Goal: Check status

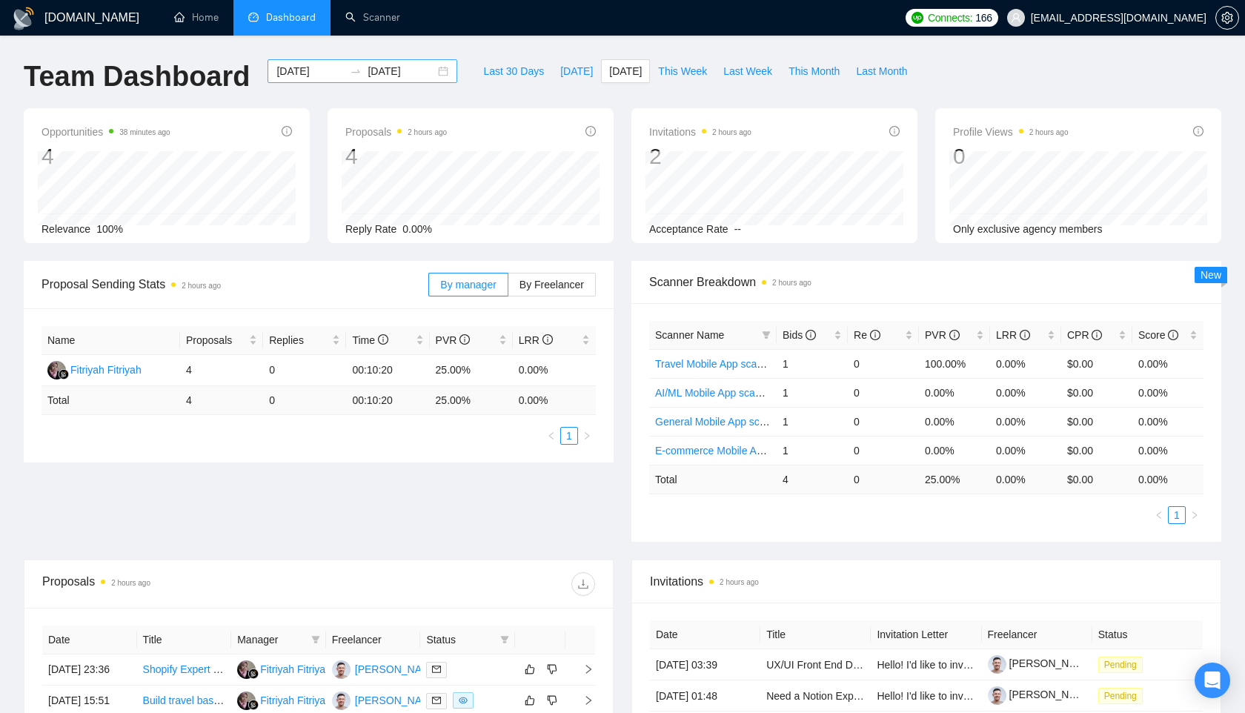
click at [316, 74] on input "[DATE]" at bounding box center [309, 71] width 67 height 16
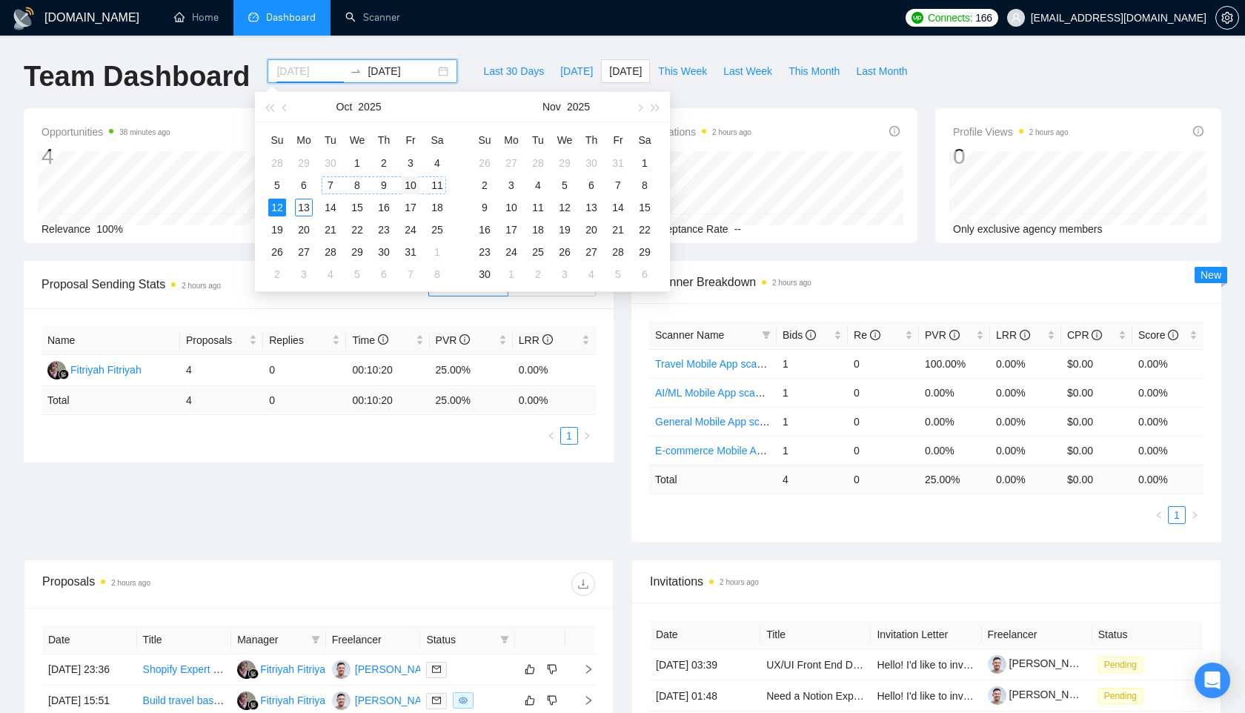
type input "[DATE]"
click at [403, 182] on div "10" at bounding box center [411, 185] width 18 height 18
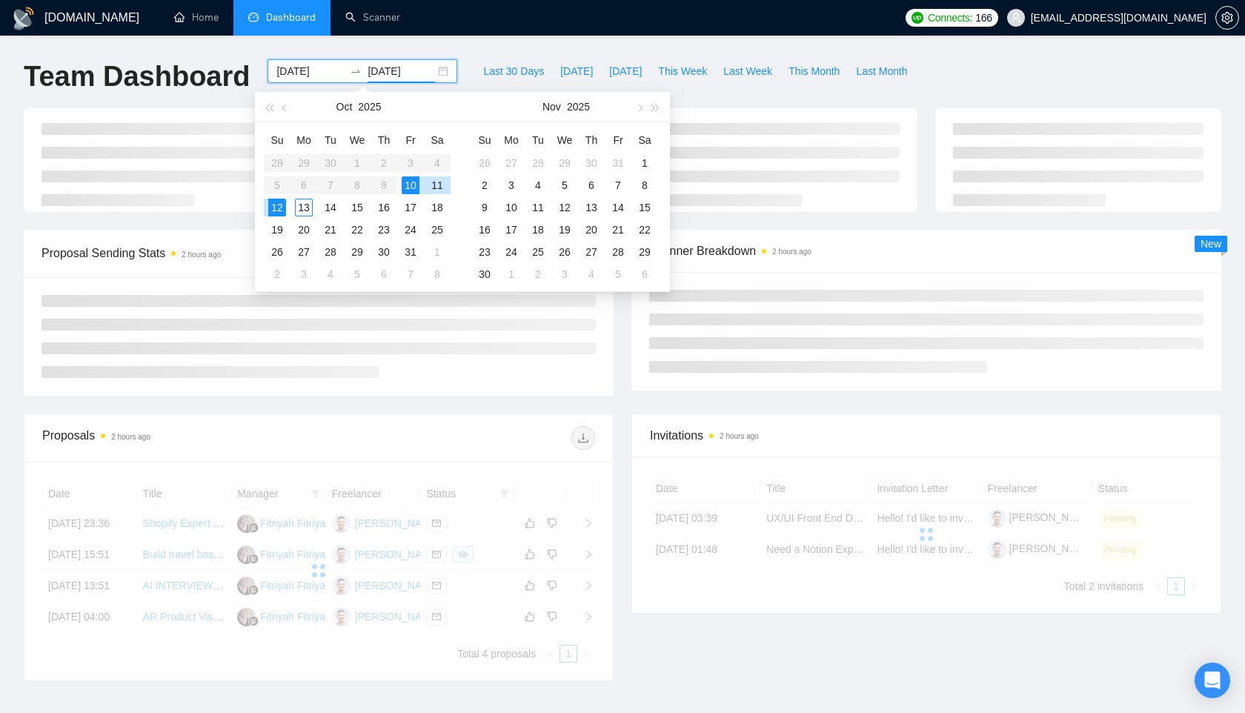
click at [411, 185] on div "10" at bounding box center [411, 185] width 18 height 18
type input "[DATE]"
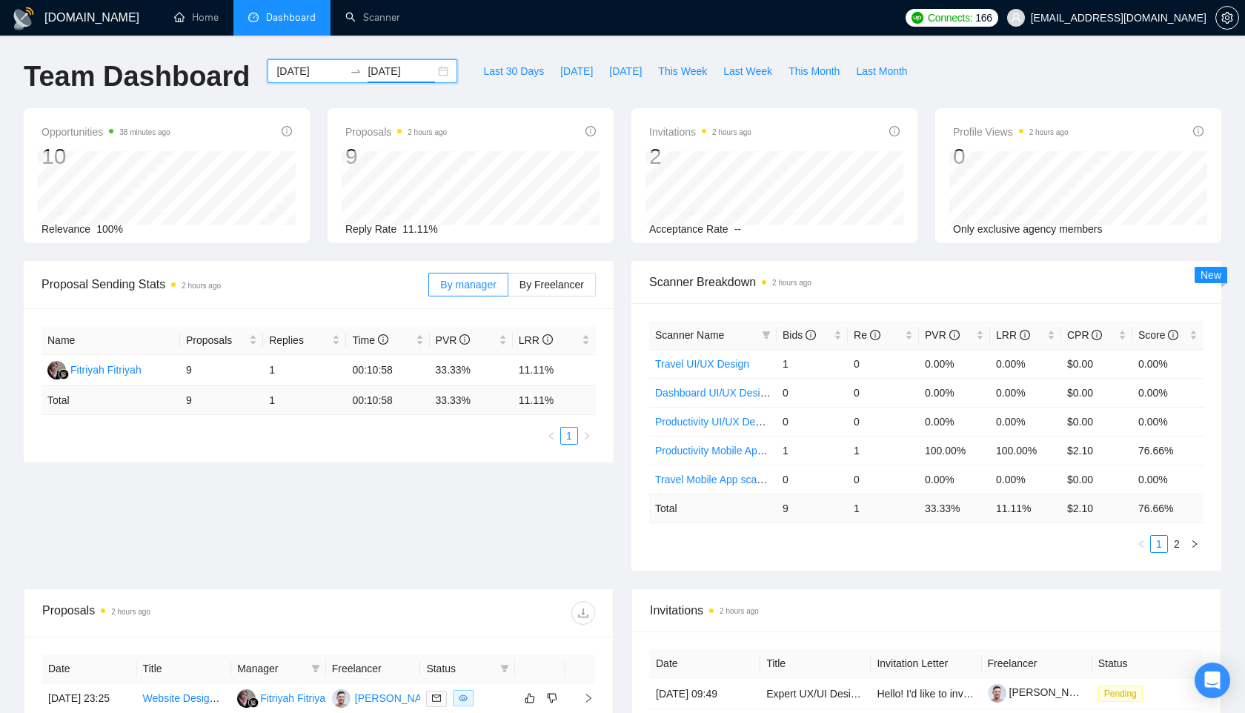
click at [319, 72] on input "[DATE]" at bounding box center [309, 71] width 67 height 16
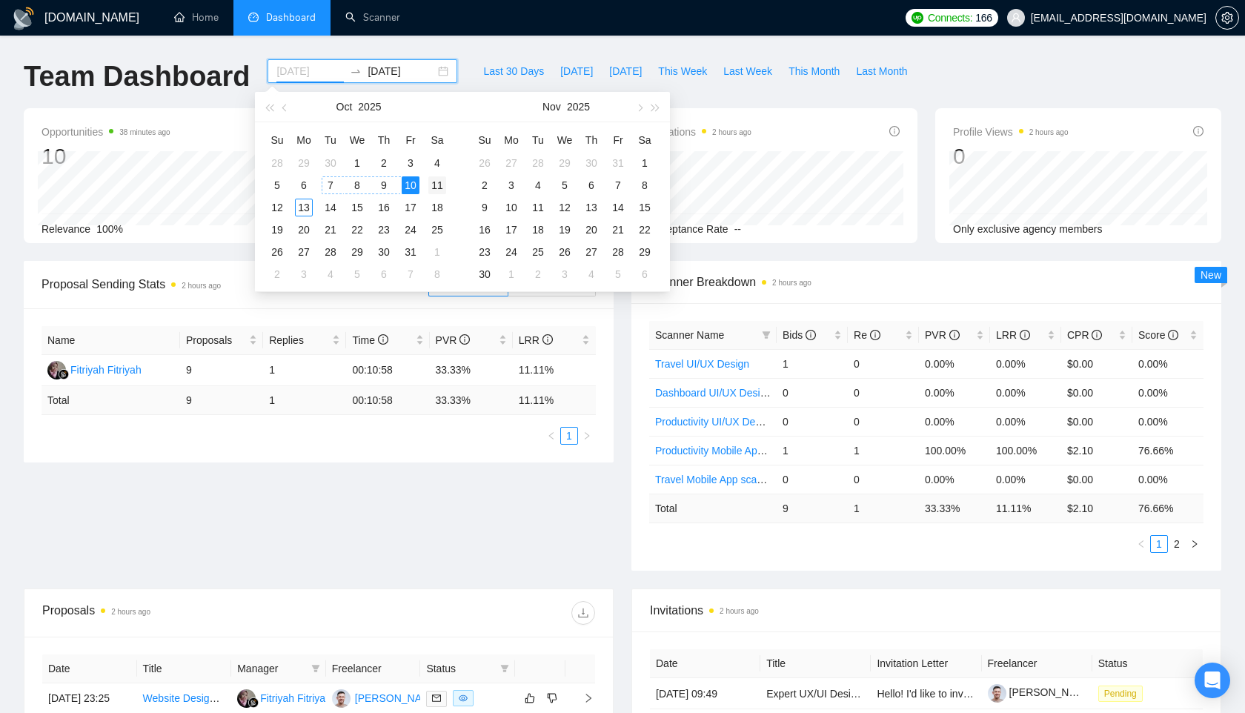
type input "[DATE]"
click at [433, 181] on div "11" at bounding box center [437, 185] width 18 height 18
type input "[DATE]"
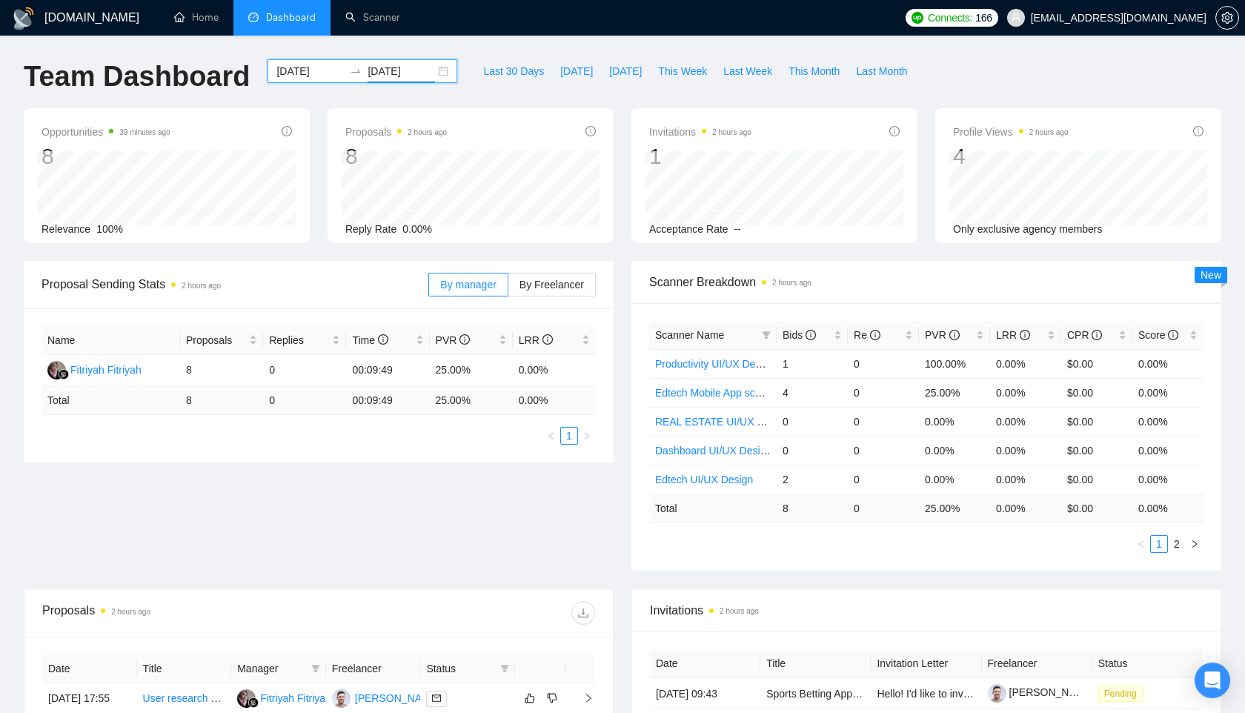
click at [314, 65] on input "[DATE]" at bounding box center [309, 71] width 67 height 16
click at [623, 73] on span "[DATE]" at bounding box center [625, 71] width 33 height 16
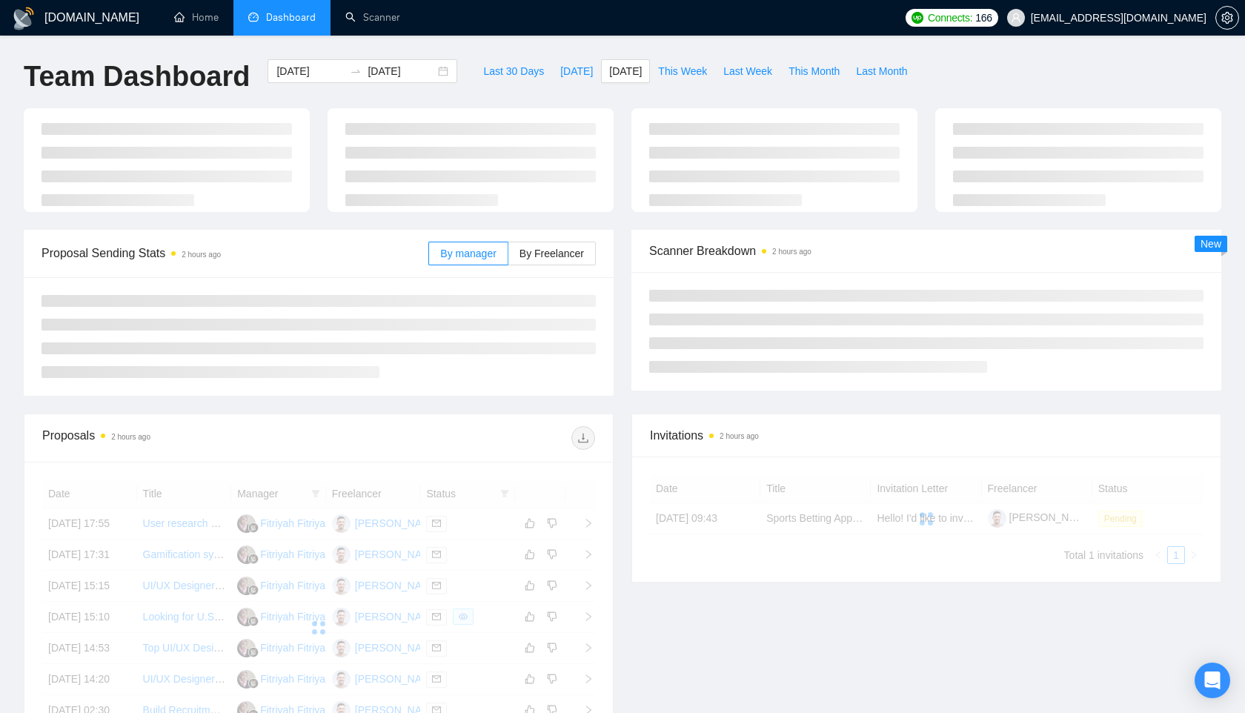
type input "[DATE]"
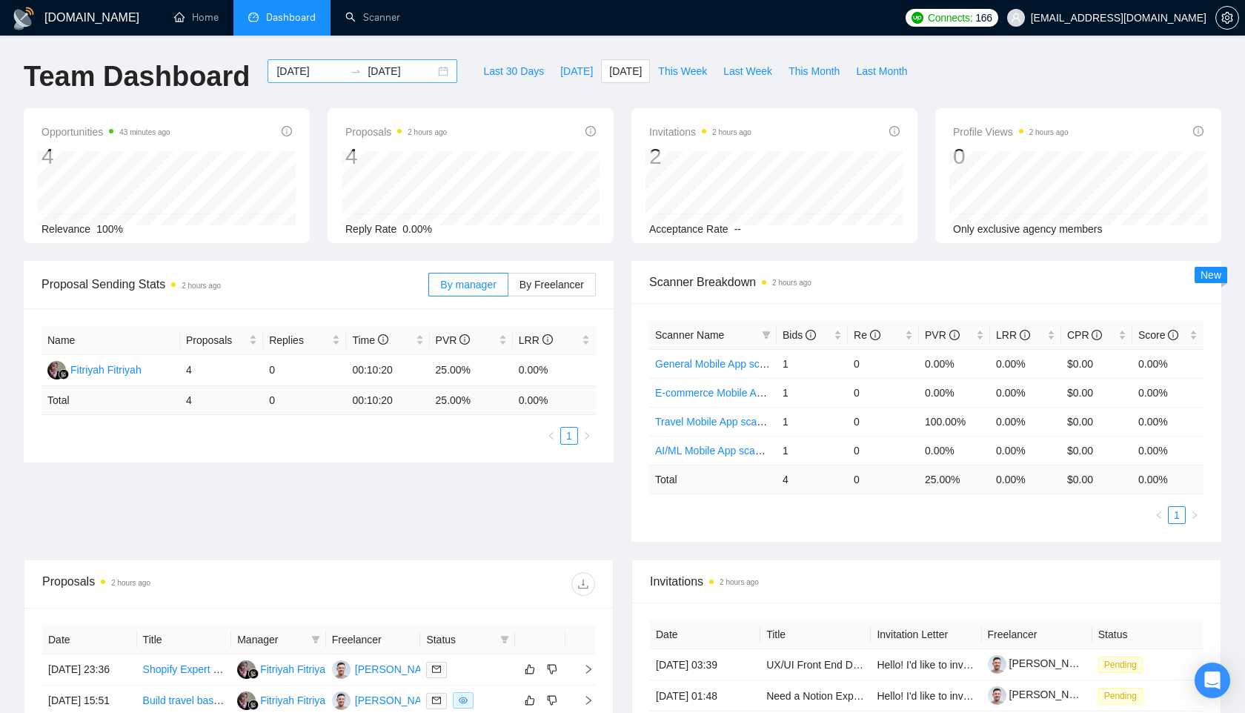
click at [320, 75] on input "[DATE]" at bounding box center [309, 71] width 67 height 16
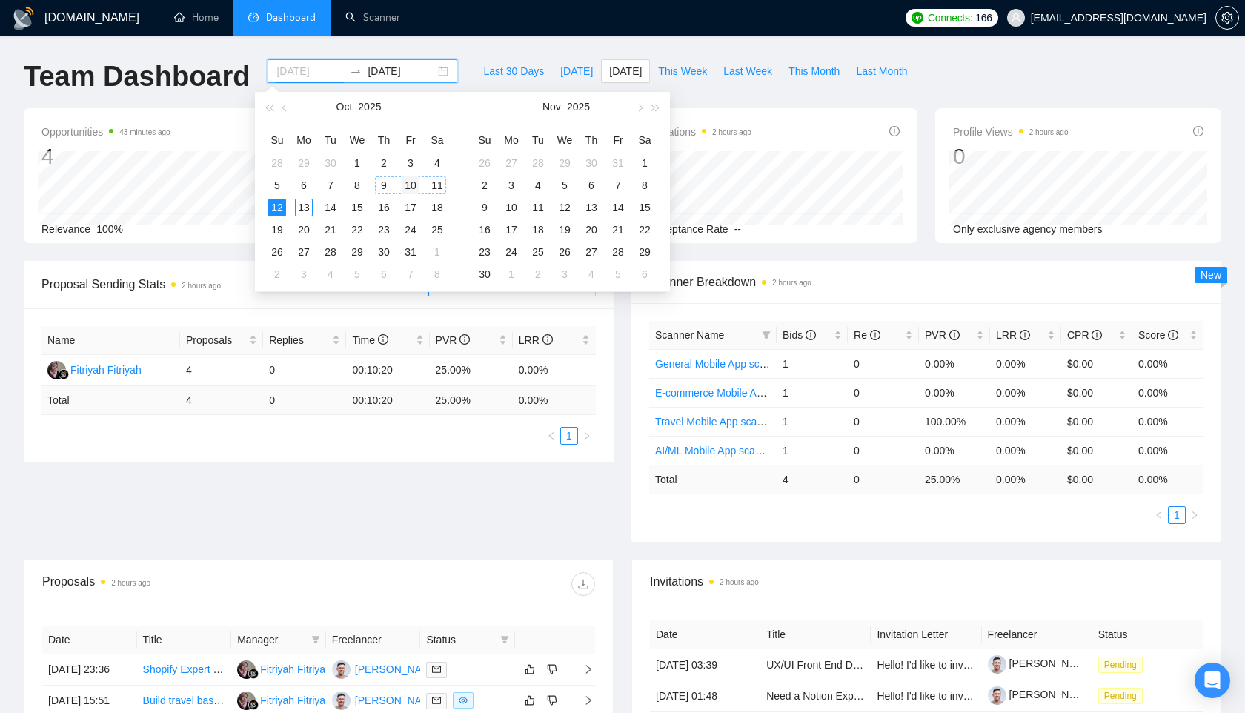
type input "[DATE]"
click at [415, 182] on div "10" at bounding box center [411, 185] width 18 height 18
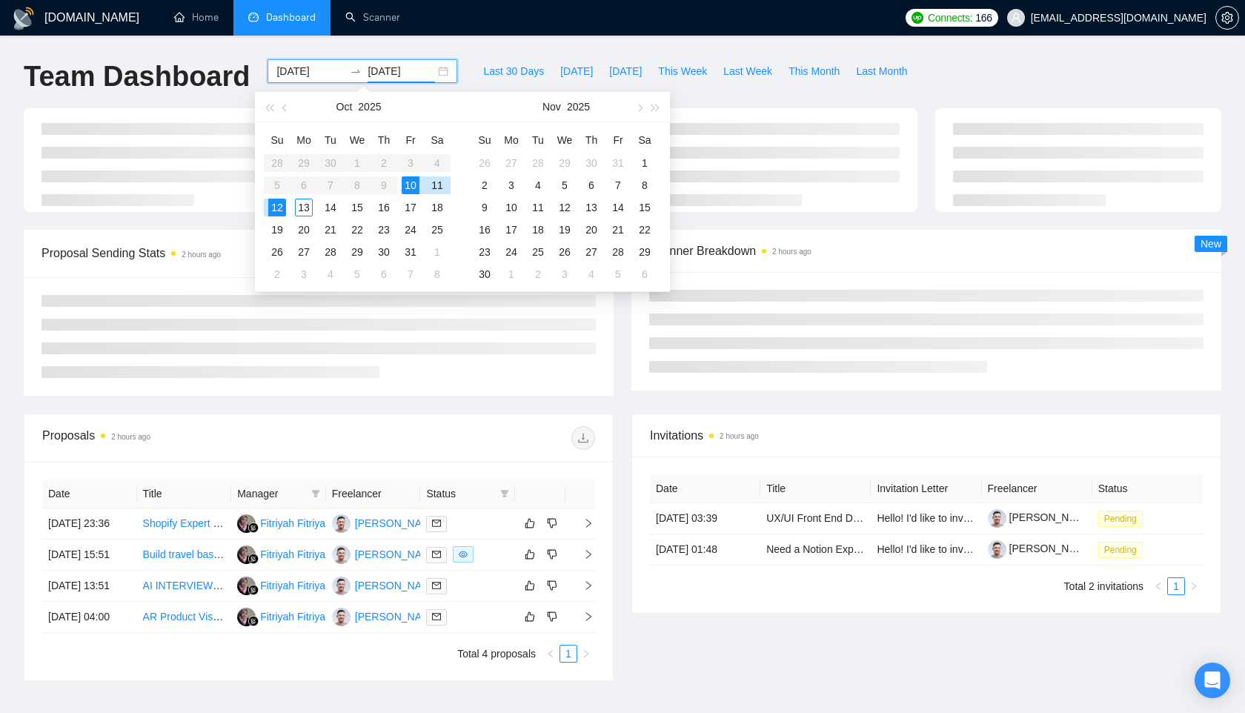
click at [415, 182] on div "10" at bounding box center [411, 185] width 18 height 18
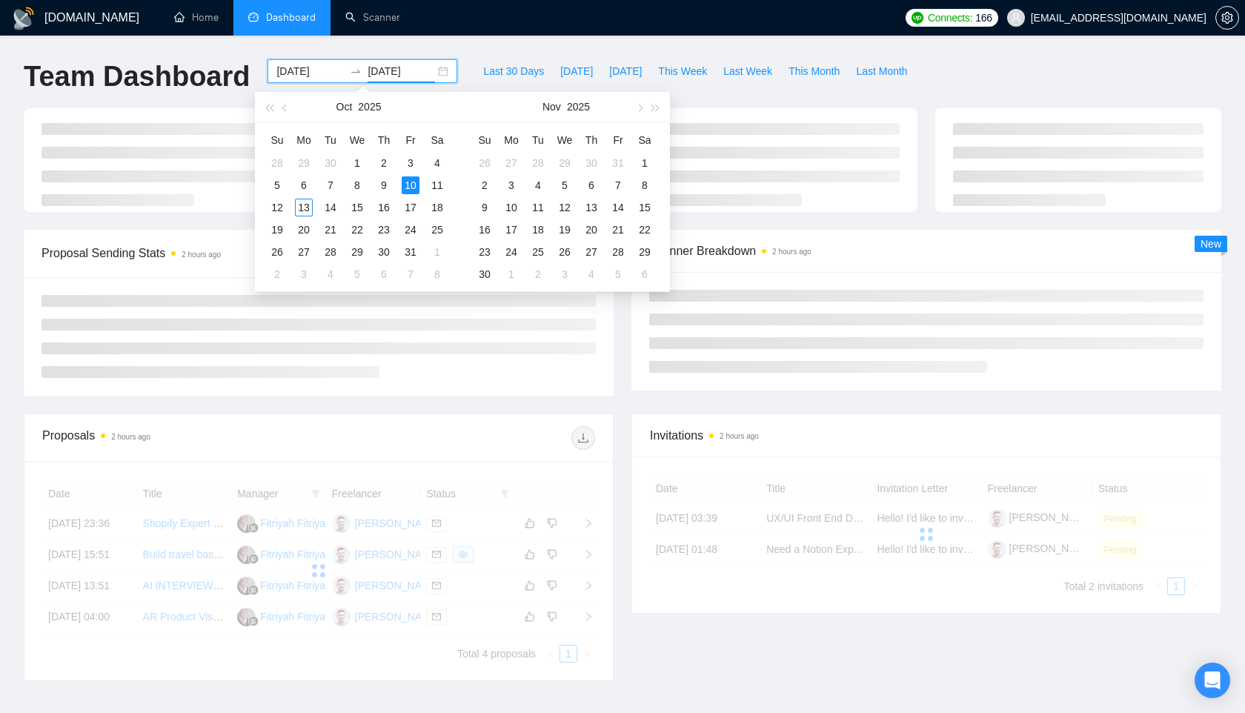
type input "[DATE]"
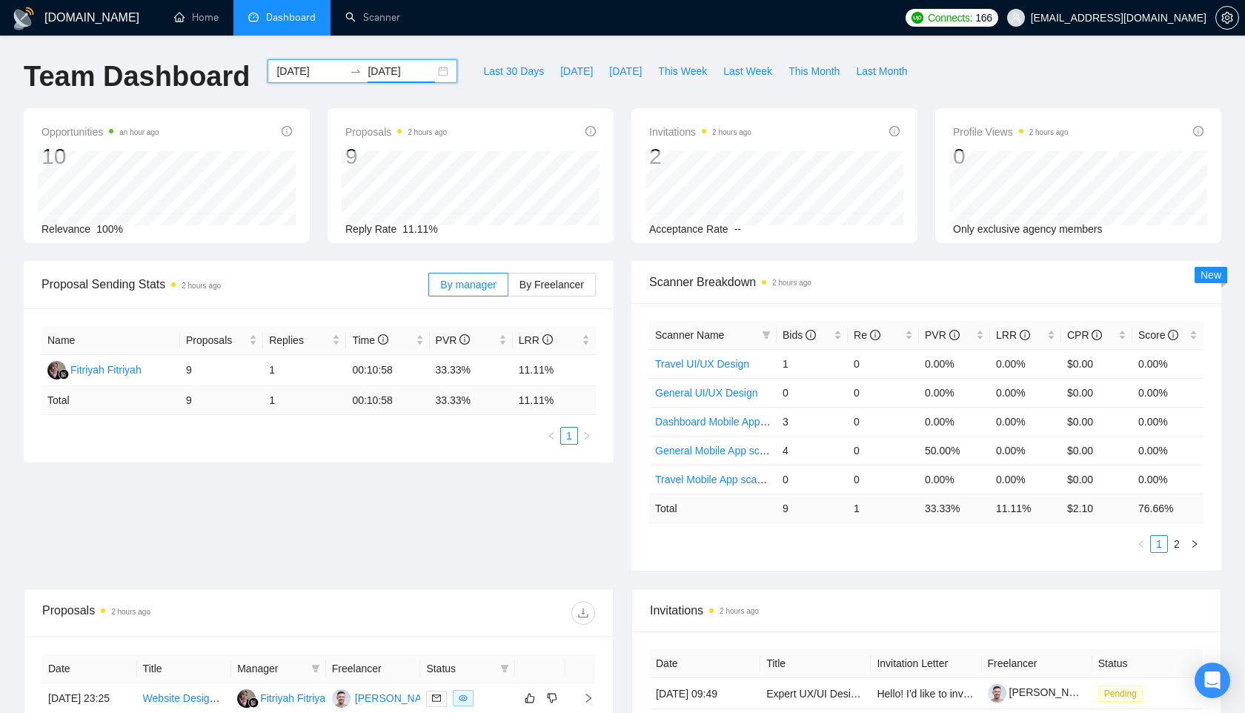
click at [442, 83] on div "[DATE] [DATE]" at bounding box center [362, 83] width 207 height 49
click at [434, 75] on div "[DATE] [DATE]" at bounding box center [362, 71] width 190 height 24
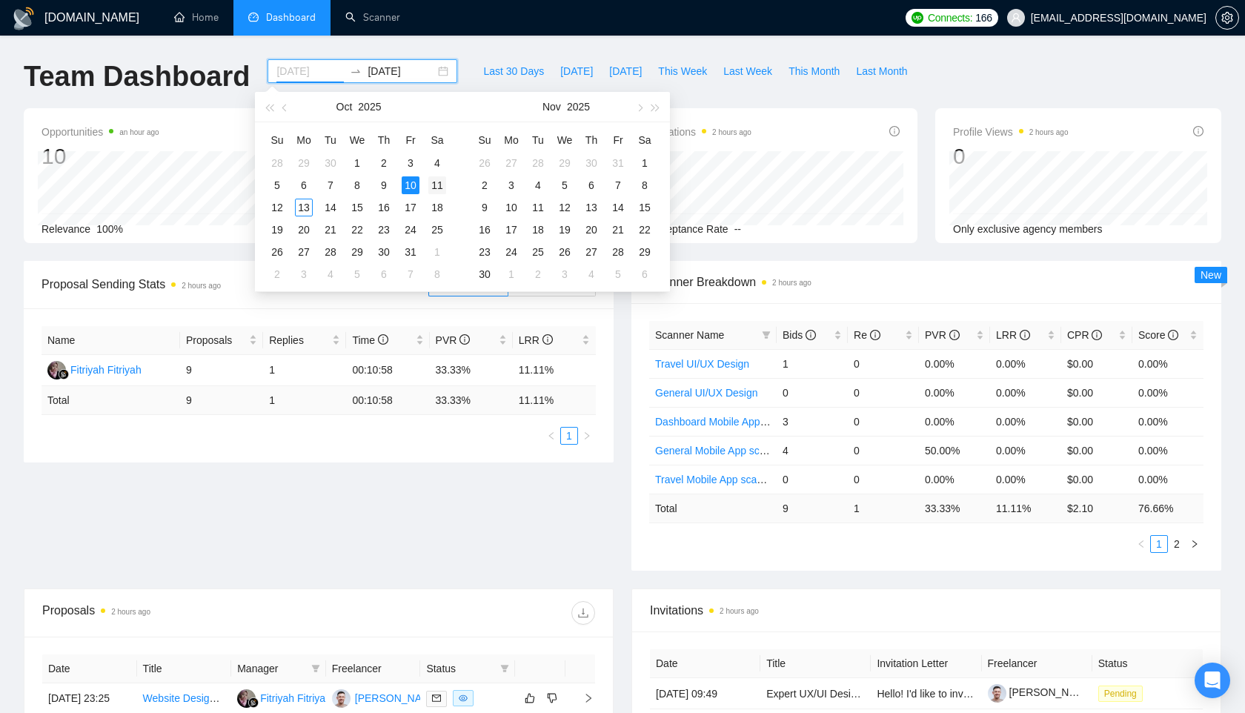
type input "[DATE]"
click at [437, 187] on div "11" at bounding box center [437, 185] width 18 height 18
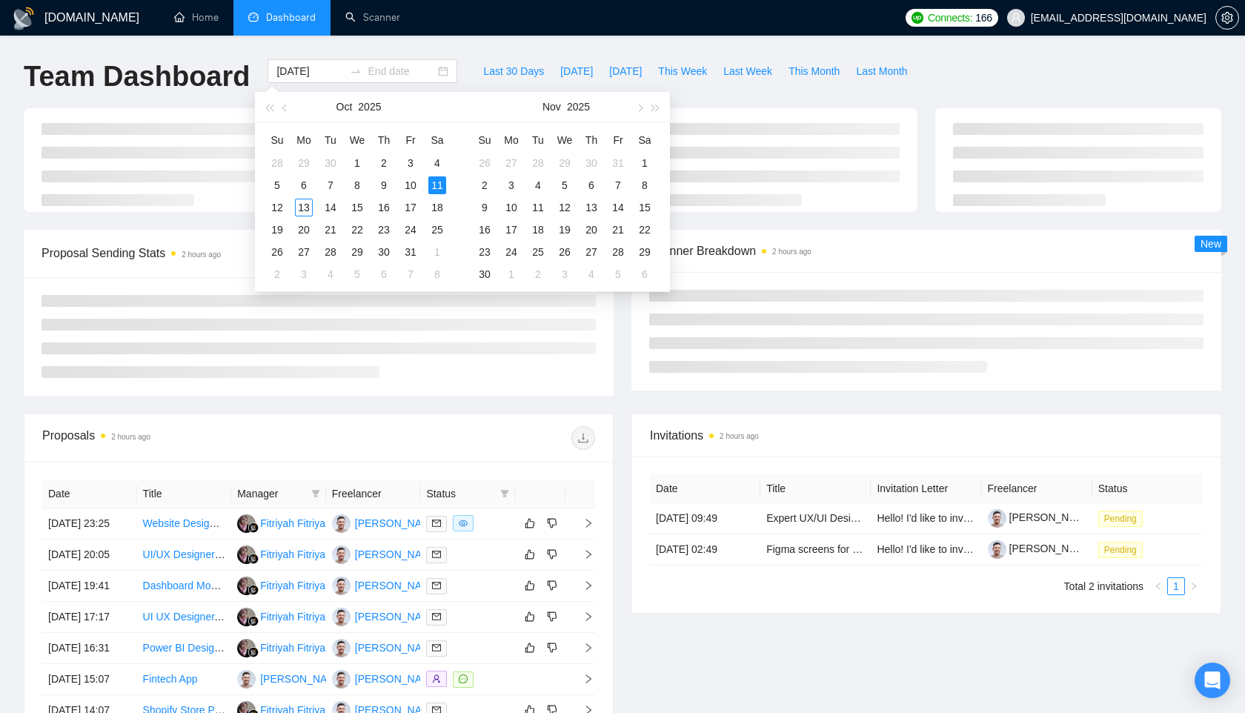
type input "[DATE]"
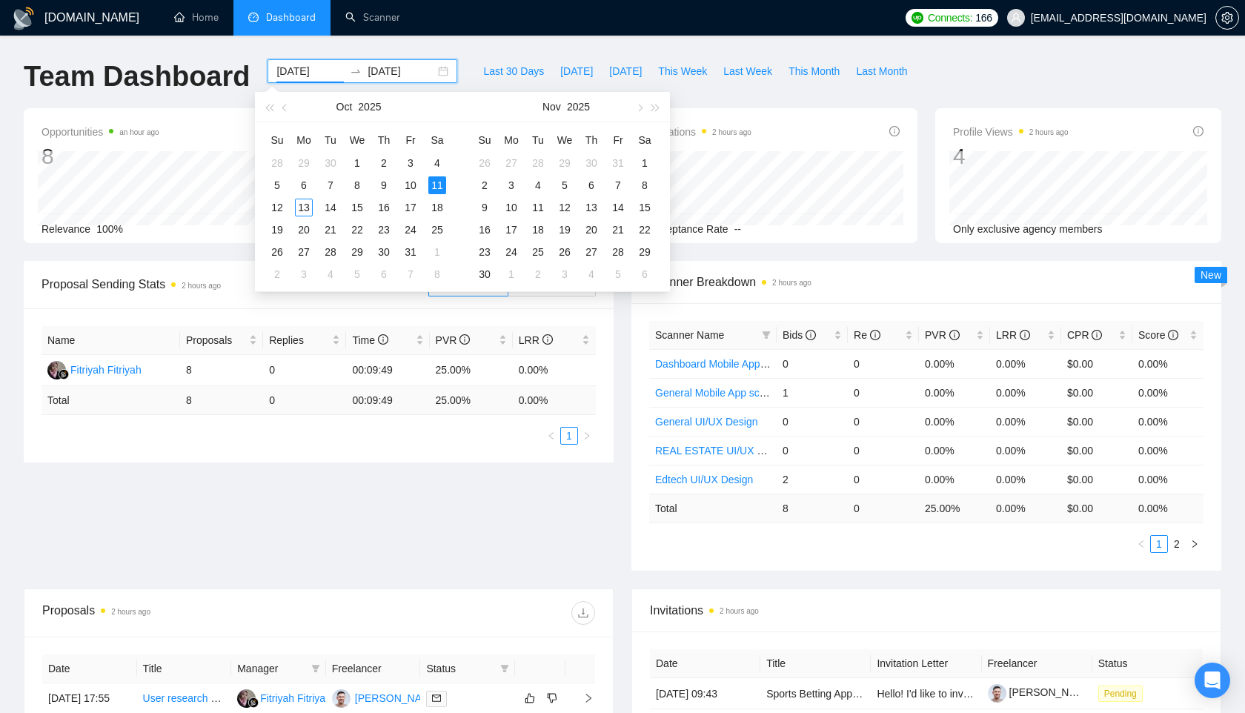
click at [747, 250] on div "Opportunities an hour ago 8 Relevance 100% Proposals 2 hours ago 8 Reply Rate 0…" at bounding box center [622, 184] width 1215 height 153
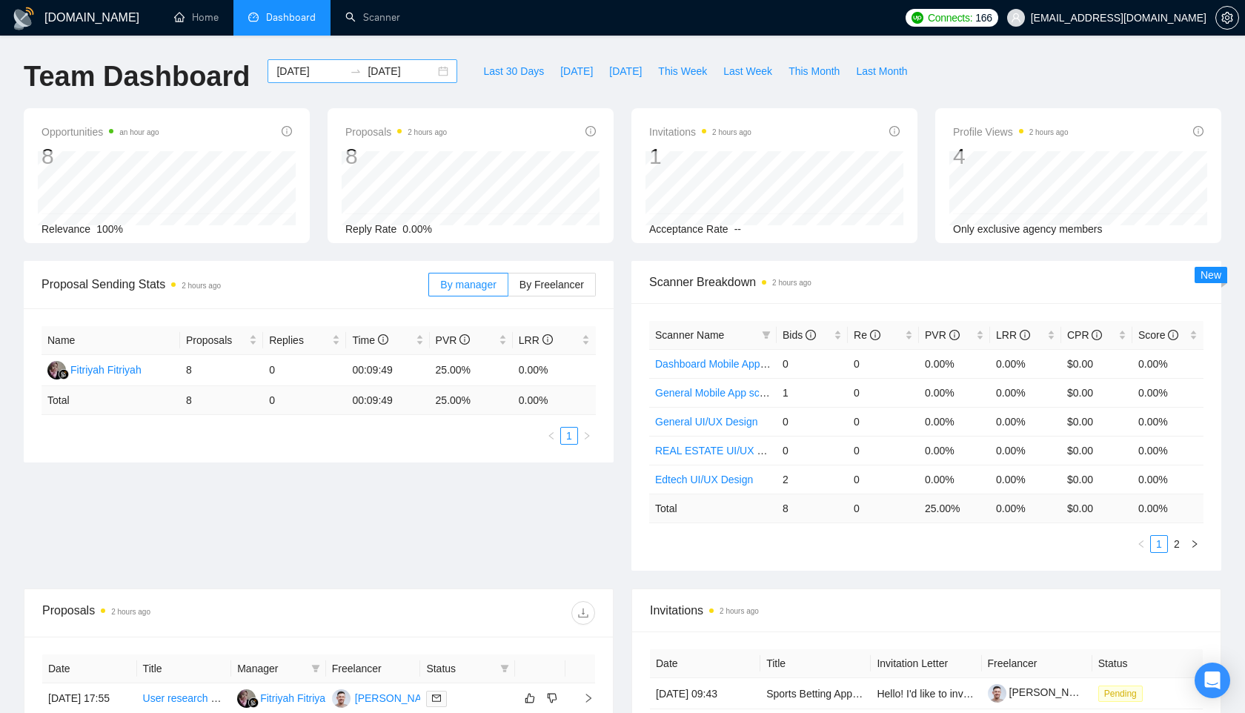
click at [324, 78] on input "[DATE]" at bounding box center [309, 71] width 67 height 16
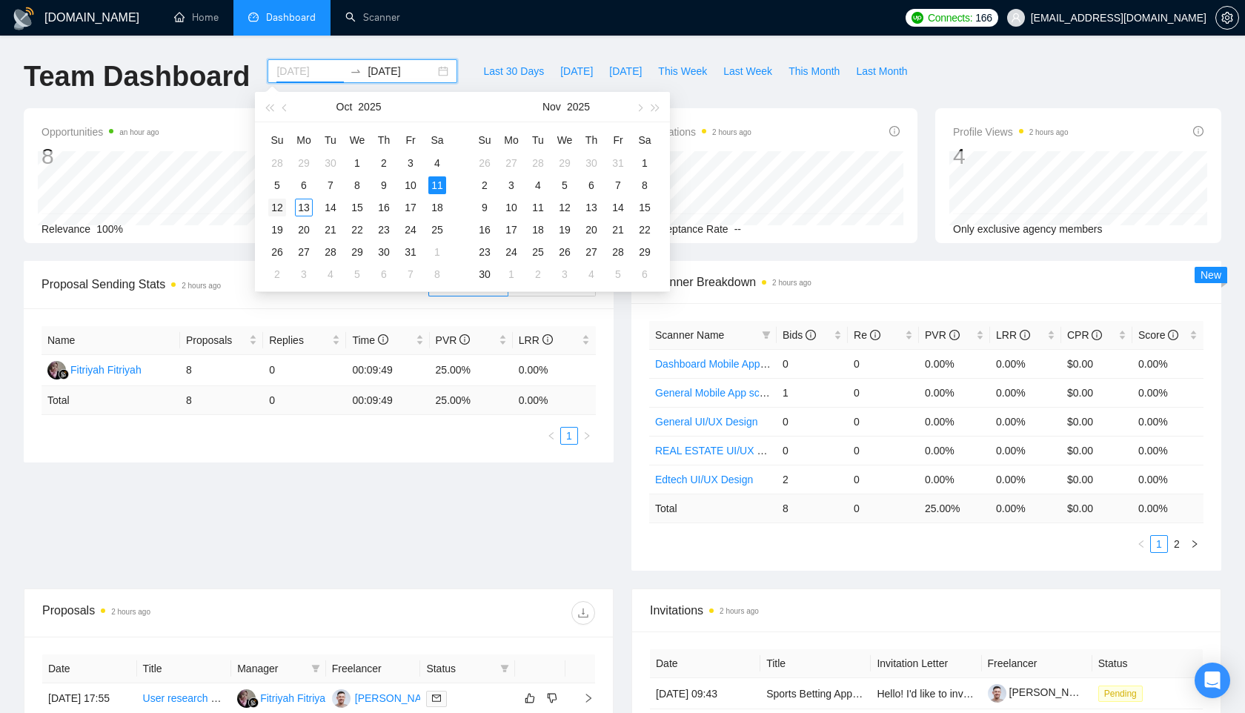
type input "[DATE]"
click at [282, 204] on div "12" at bounding box center [277, 208] width 18 height 18
type input "[DATE]"
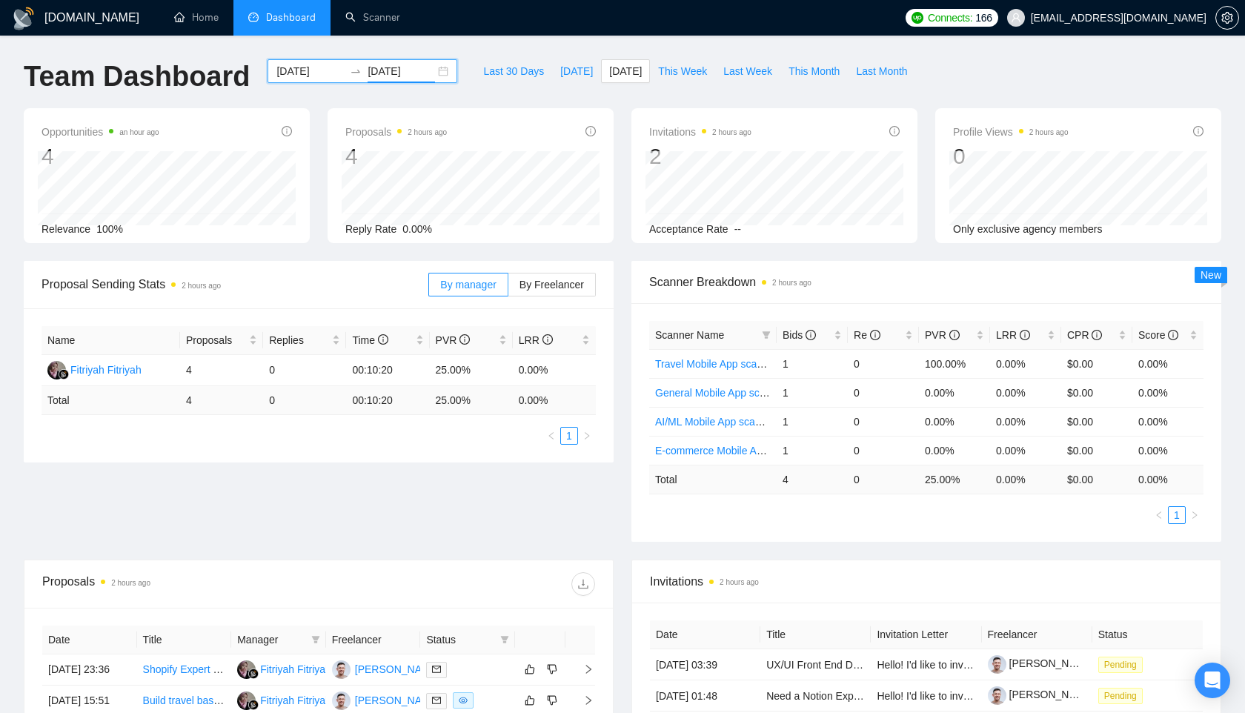
click at [307, 75] on input "[DATE]" at bounding box center [309, 71] width 67 height 16
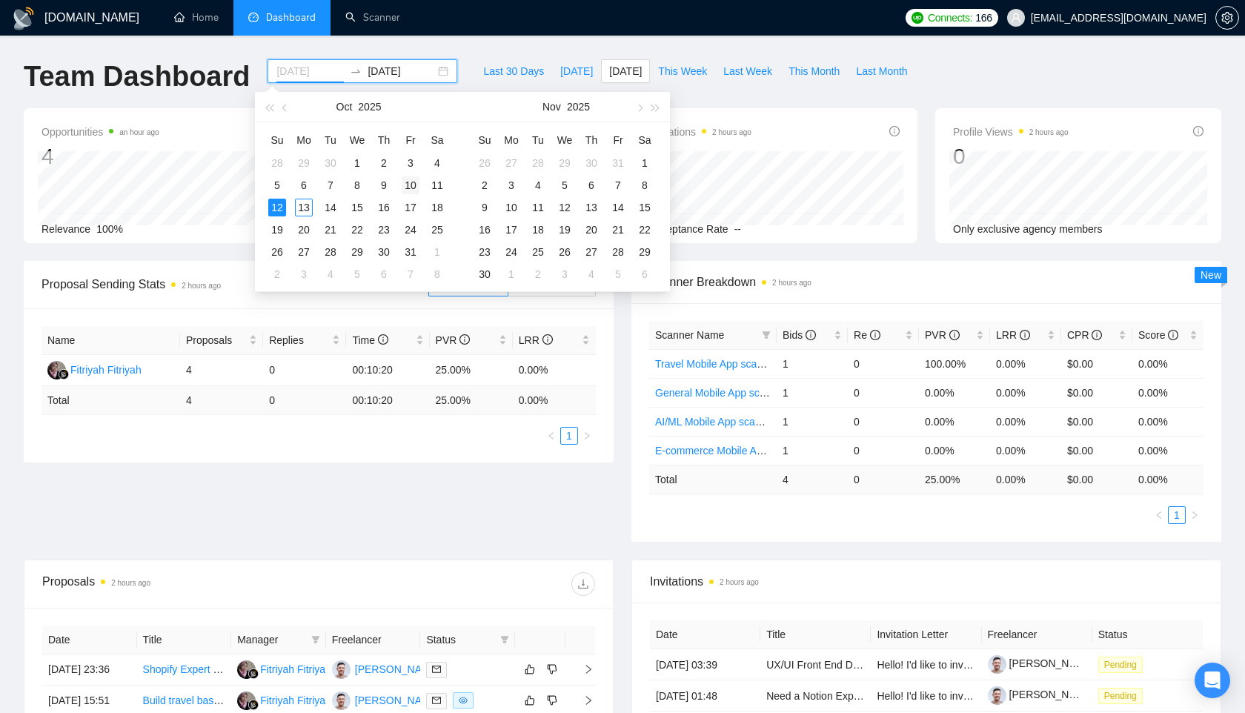
type input "[DATE]"
click at [413, 181] on div "10" at bounding box center [411, 185] width 18 height 18
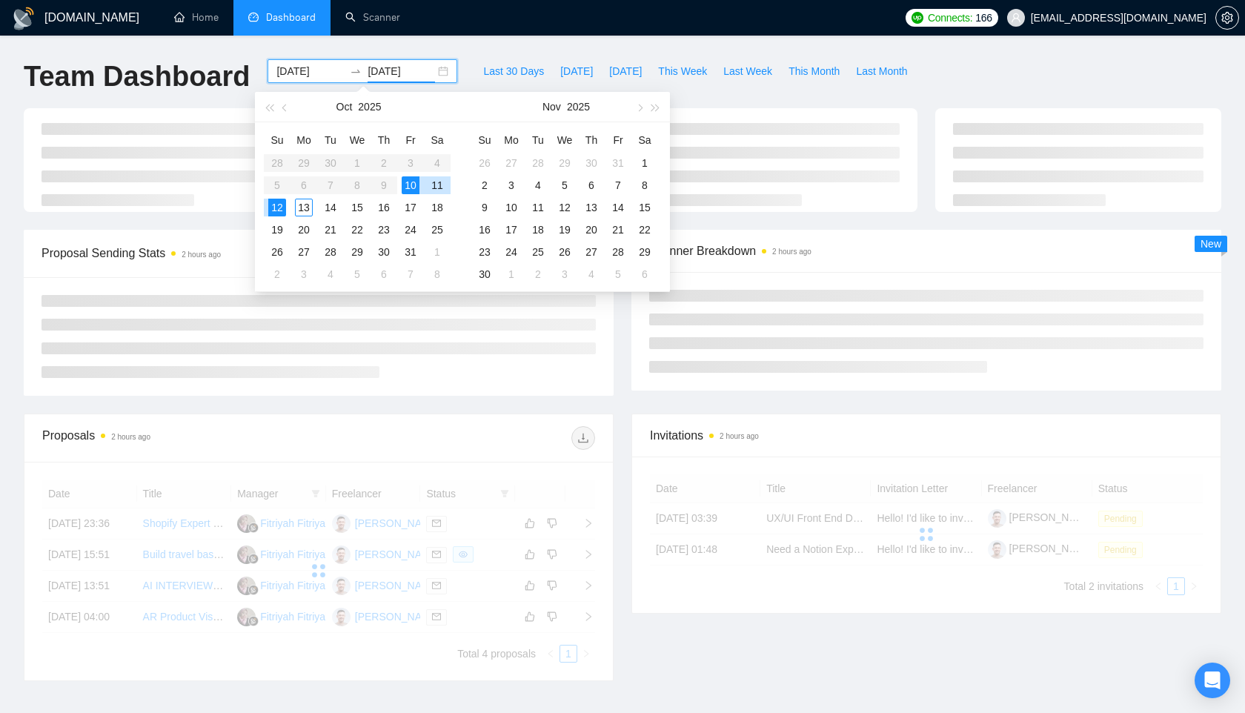
click at [413, 181] on div "10" at bounding box center [411, 185] width 18 height 18
type input "[DATE]"
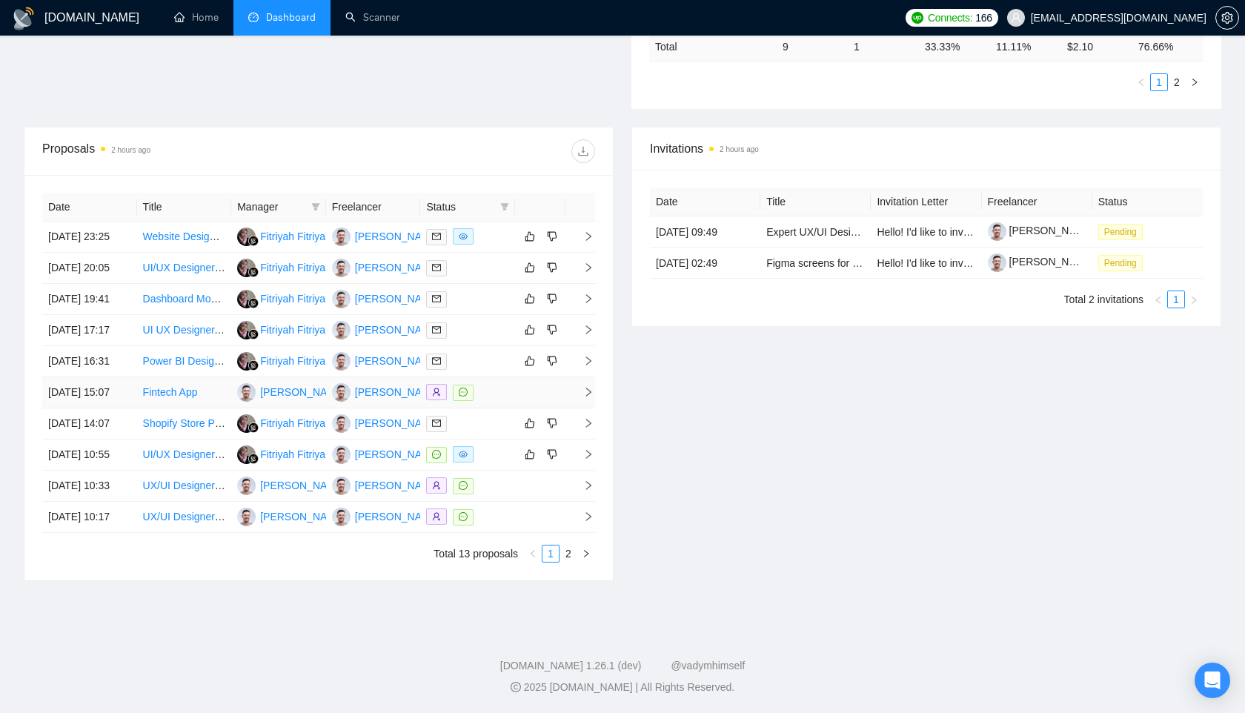
scroll to position [533, 0]
